Goal: Information Seeking & Learning: Learn about a topic

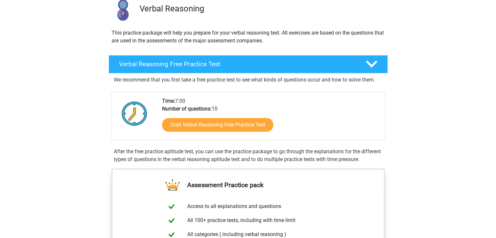
scroll to position [65, 0]
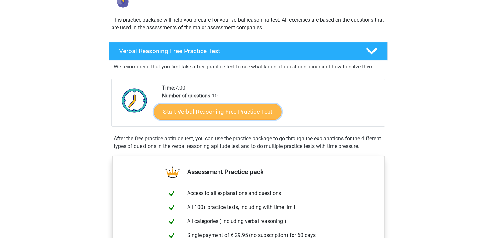
click at [190, 107] on link "Start Verbal Reasoning Free Practice Test" at bounding box center [218, 112] width 128 height 16
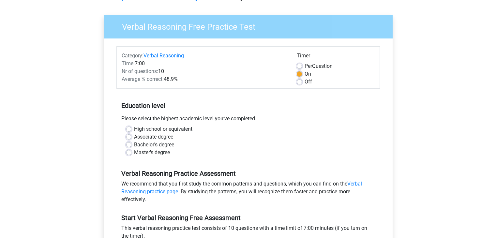
scroll to position [39, 0]
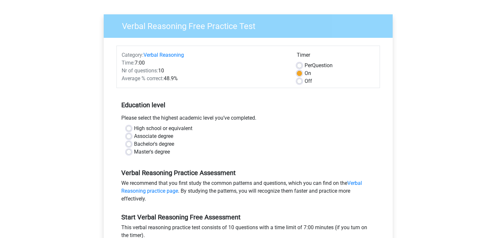
click at [305, 82] on label "Off" at bounding box center [309, 81] width 8 height 8
click at [299, 82] on input "Off" at bounding box center [299, 80] width 5 height 7
radio input "true"
click at [166, 143] on label "Bachelor's degree" at bounding box center [154, 144] width 40 height 8
click at [132, 143] on input "Bachelor's degree" at bounding box center [128, 143] width 5 height 7
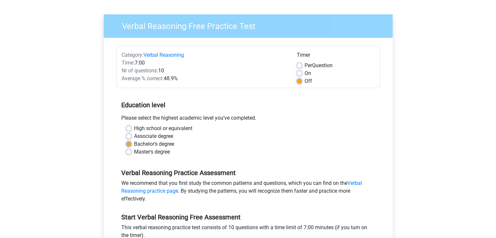
radio input "true"
click at [126, 148] on input "Master's degree" at bounding box center [128, 151] width 5 height 7
radio input "true"
click at [172, 144] on label "Bachelor's degree" at bounding box center [154, 144] width 40 height 8
click at [132, 144] on input "Bachelor's degree" at bounding box center [128, 143] width 5 height 7
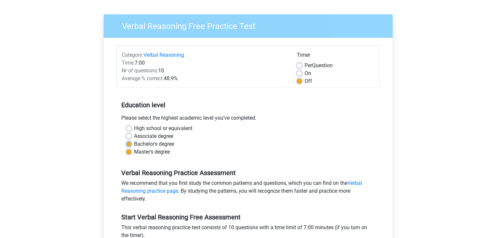
radio input "true"
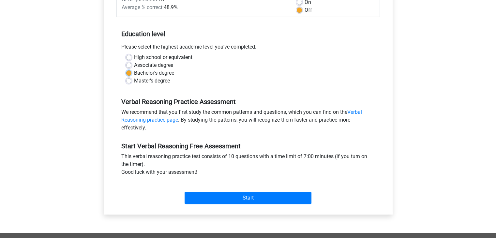
scroll to position [111, 0]
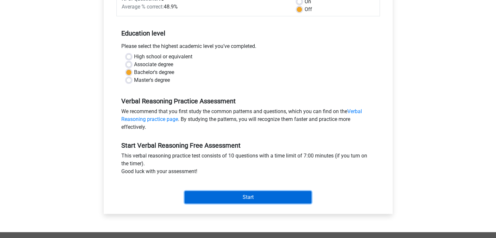
click at [258, 199] on input "Start" at bounding box center [248, 197] width 127 height 12
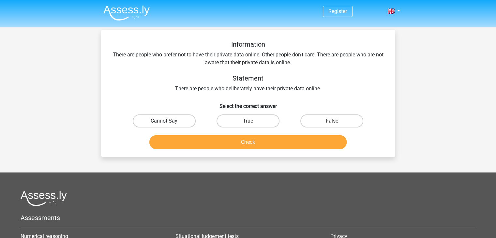
click at [173, 120] on label "Cannot Say" at bounding box center [164, 121] width 63 height 13
click at [168, 121] on input "Cannot Say" at bounding box center [166, 123] width 4 height 4
radio input "true"
click at [192, 147] on button "Check" at bounding box center [247, 142] width 197 height 14
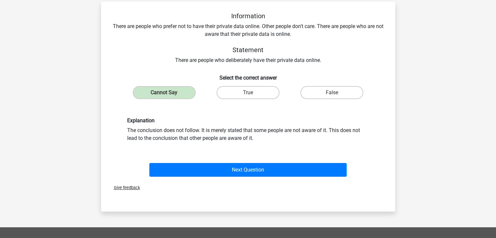
scroll to position [29, 0]
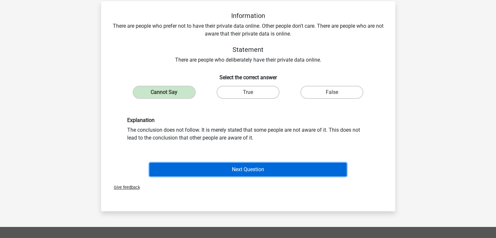
click at [326, 169] on button "Next Question" at bounding box center [247, 170] width 197 height 14
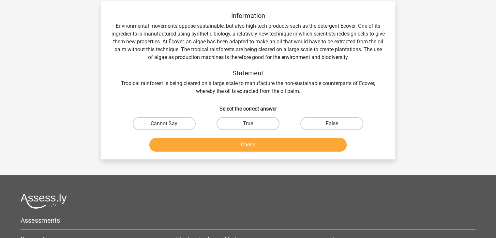
scroll to position [30, 0]
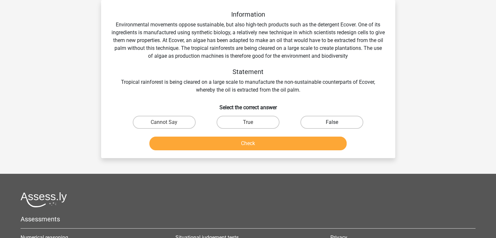
click at [341, 118] on label "False" at bounding box center [332, 122] width 63 height 13
click at [337, 122] on input "False" at bounding box center [334, 124] width 4 height 4
radio input "true"
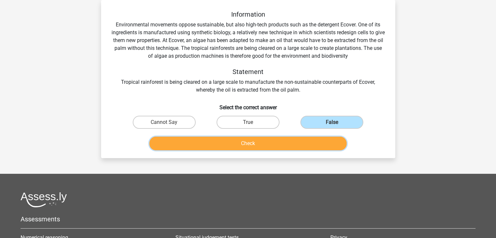
click at [310, 143] on button "Check" at bounding box center [247, 144] width 197 height 14
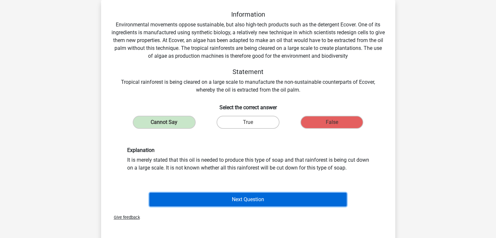
click at [257, 201] on button "Next Question" at bounding box center [247, 200] width 197 height 14
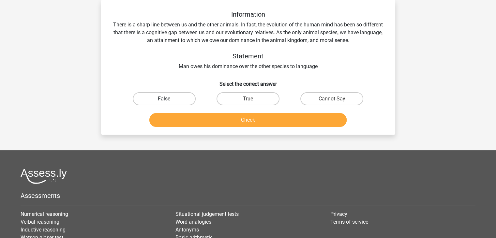
click at [171, 94] on label "False" at bounding box center [164, 98] width 63 height 13
click at [168, 99] on input "False" at bounding box center [166, 101] width 4 height 4
radio input "true"
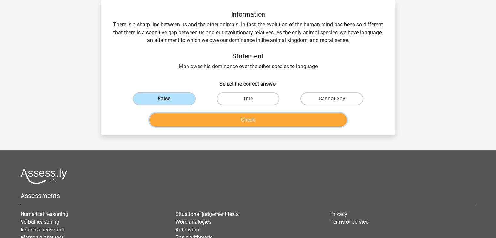
click at [191, 119] on button "Check" at bounding box center [247, 120] width 197 height 14
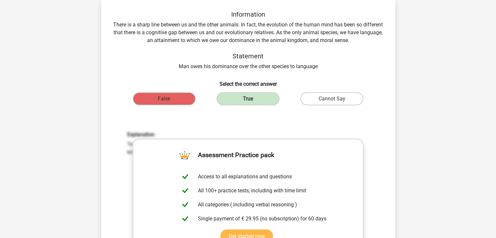
scroll to position [43, 0]
